Goal: Task Accomplishment & Management: Manage account settings

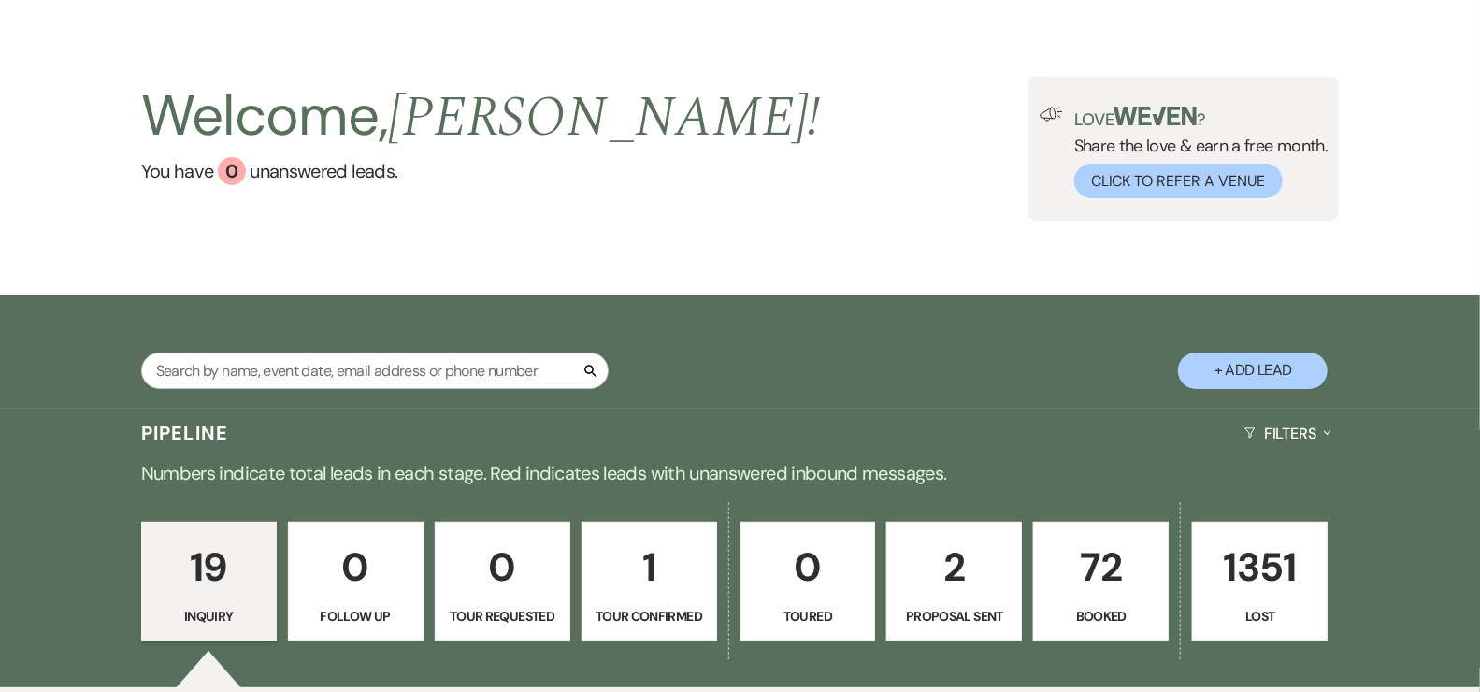
scroll to position [153, 0]
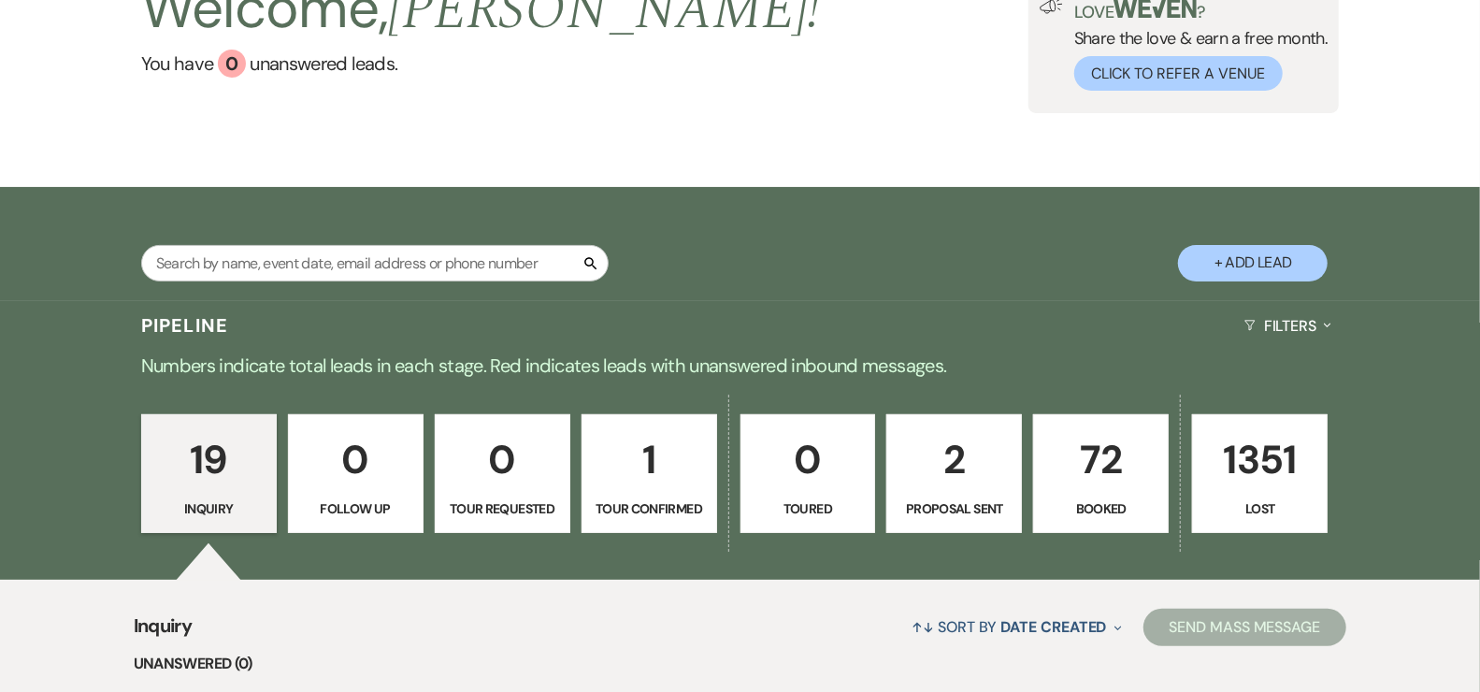
click at [210, 490] on link "19 Inquiry" at bounding box center [209, 474] width 136 height 120
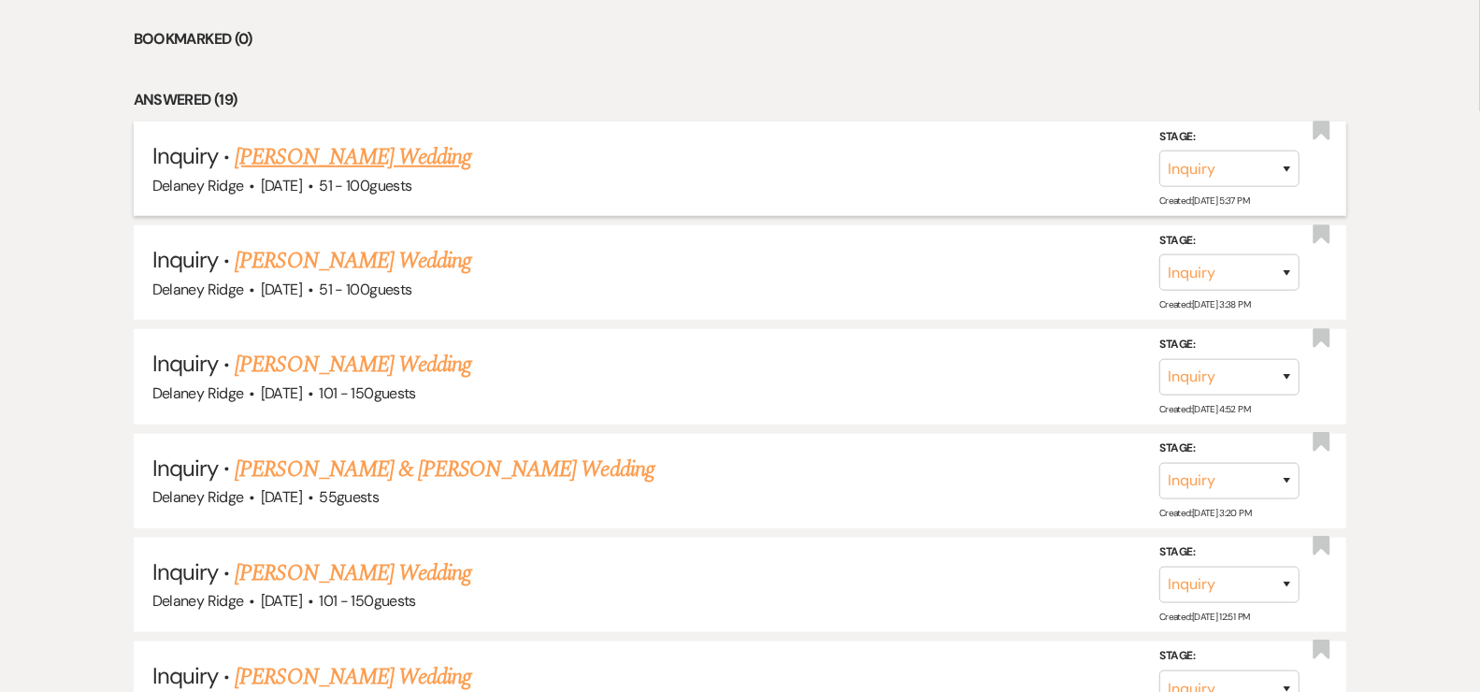
scroll to position [498, 0]
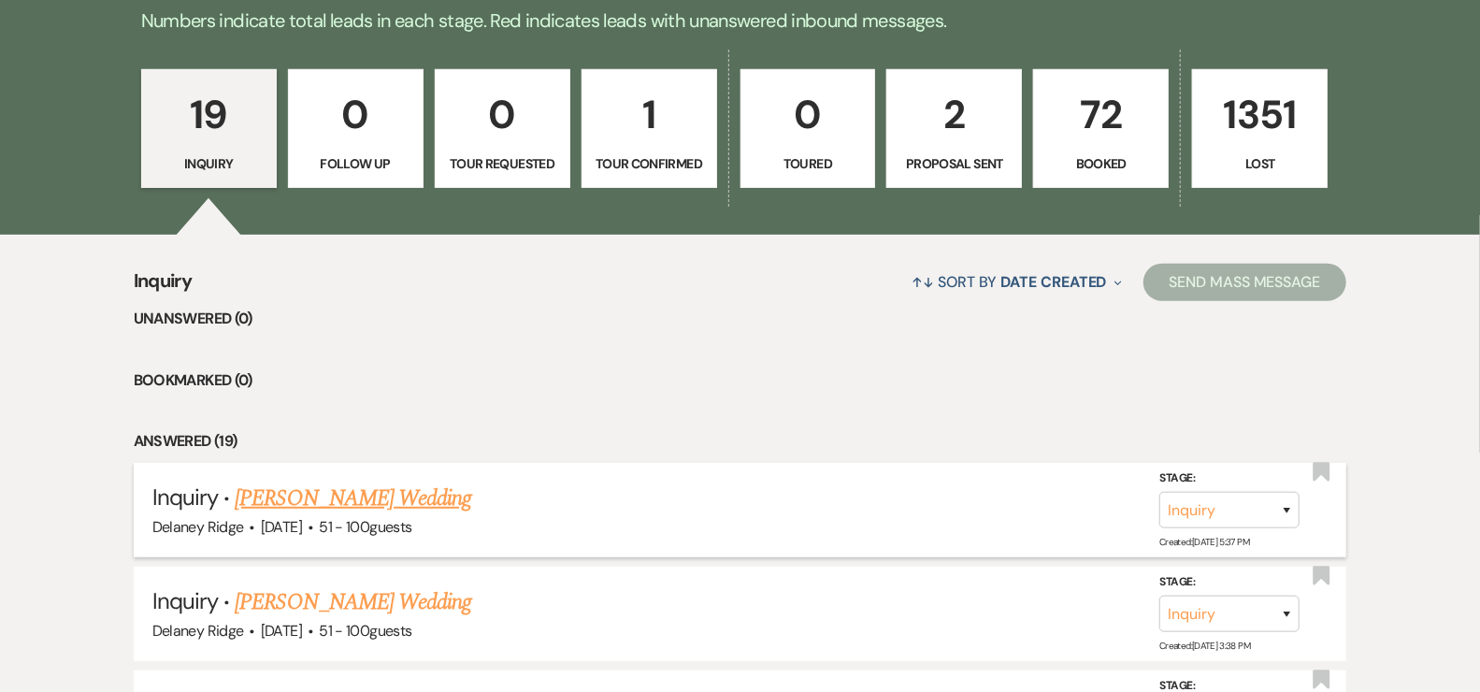
click at [388, 520] on span "51 - 100 guests" at bounding box center [365, 527] width 93 height 20
click at [388, 503] on link "[PERSON_NAME] Wedding" at bounding box center [353, 499] width 237 height 34
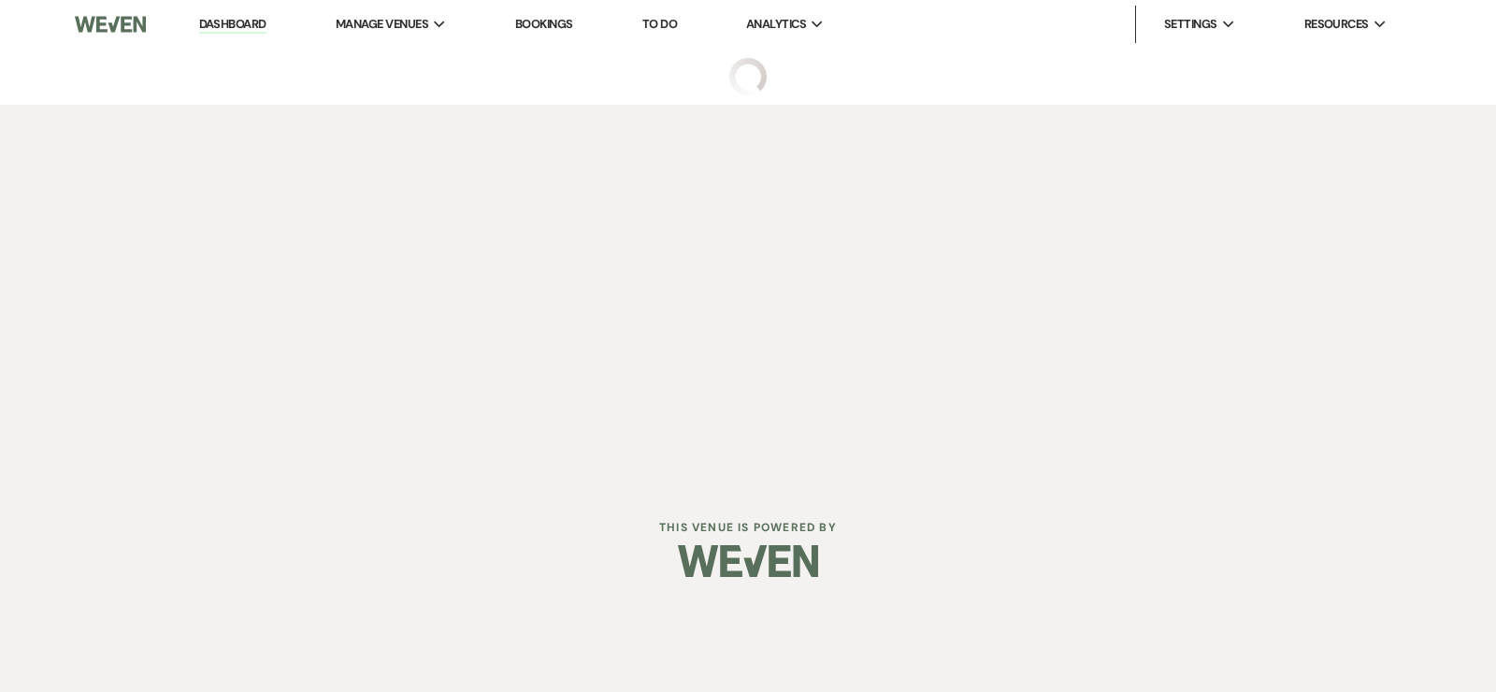
select select "2"
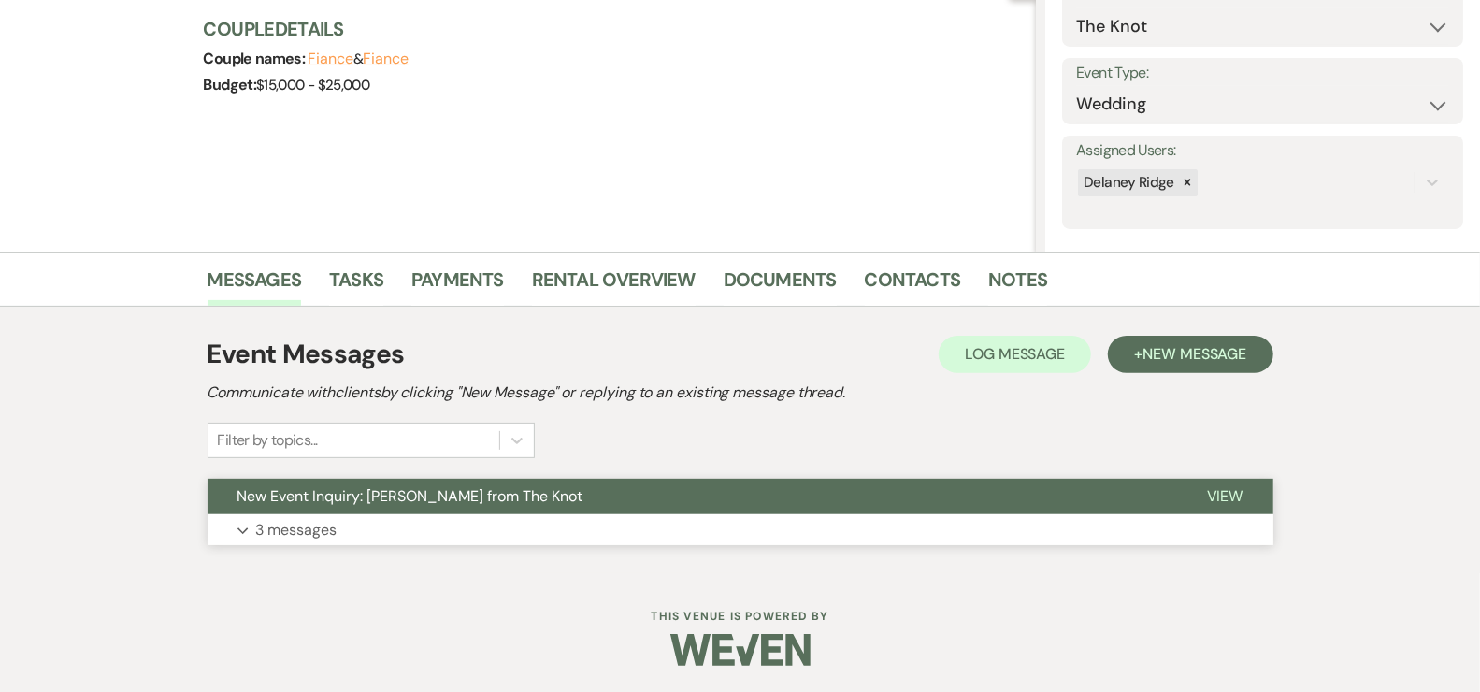
click at [320, 535] on p "3 messages" at bounding box center [296, 530] width 81 height 24
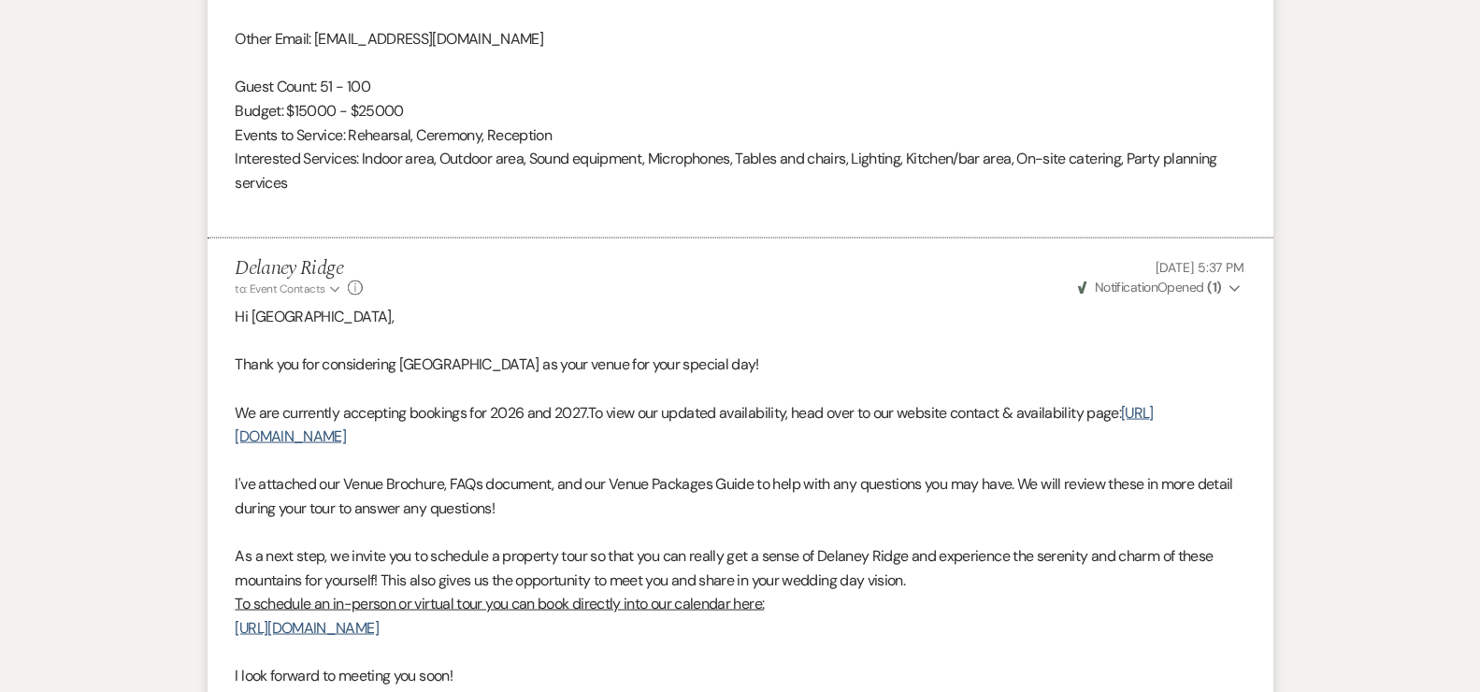
scroll to position [1474, 0]
drag, startPoint x: 545, startPoint y: 627, endPoint x: 227, endPoint y: 625, distance: 317.9
click at [227, 625] on li "Delaney Ridge to: Event Contacts Expand Info [DATE] 5:37 PM Weven Check Notific…" at bounding box center [741, 544] width 1066 height 616
copy link "[URL][DOMAIN_NAME]"
